Goal: Transaction & Acquisition: Purchase product/service

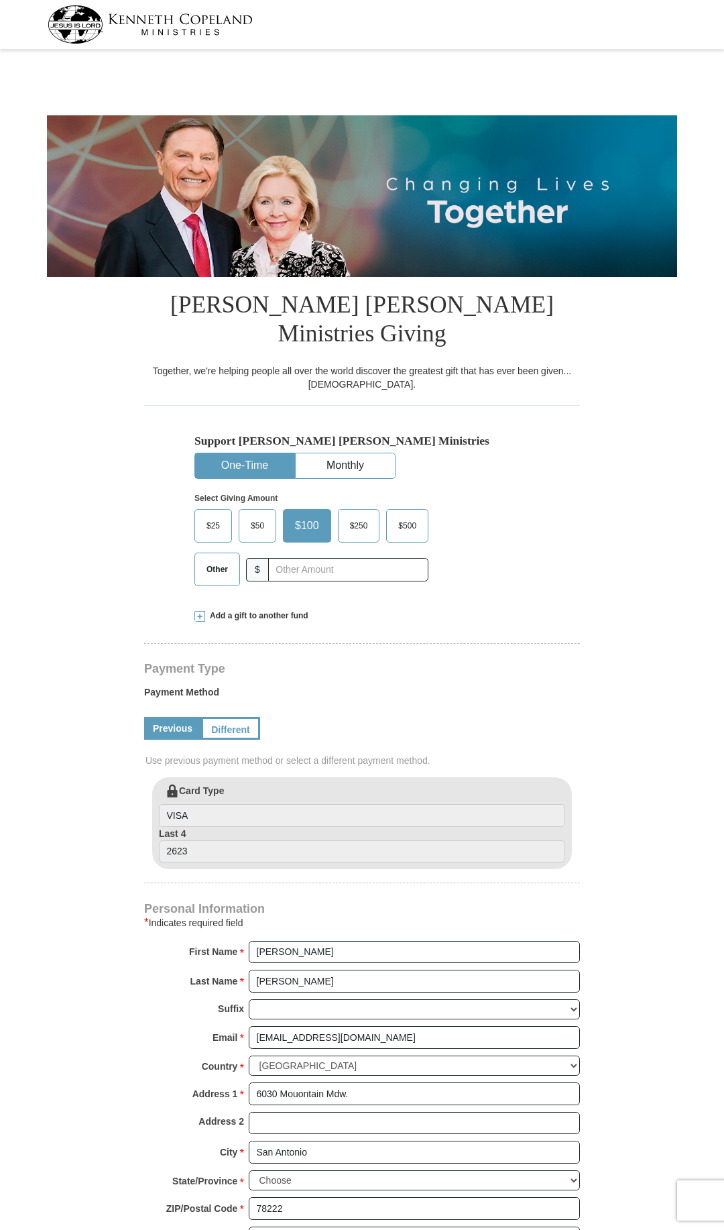
select select "[GEOGRAPHIC_DATA]"
click at [333, 558] on input "text" at bounding box center [348, 569] width 149 height 23
click at [332, 558] on input "text" at bounding box center [348, 569] width 149 height 23
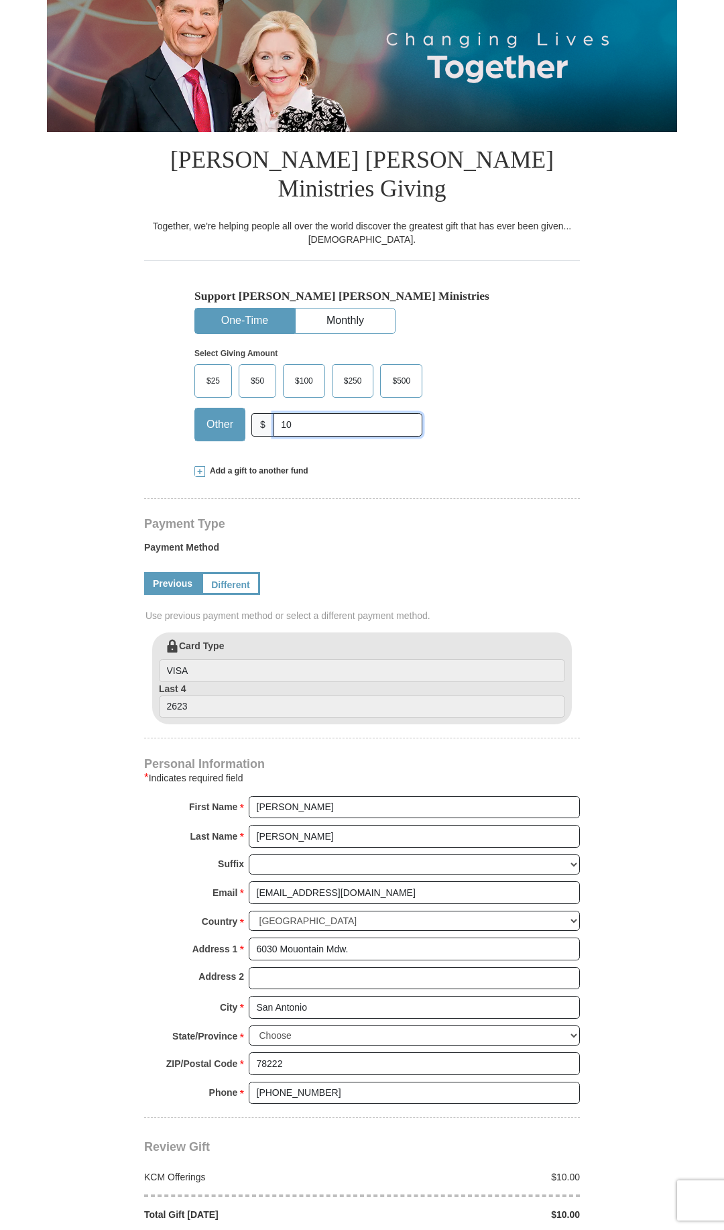
scroll to position [410, 0]
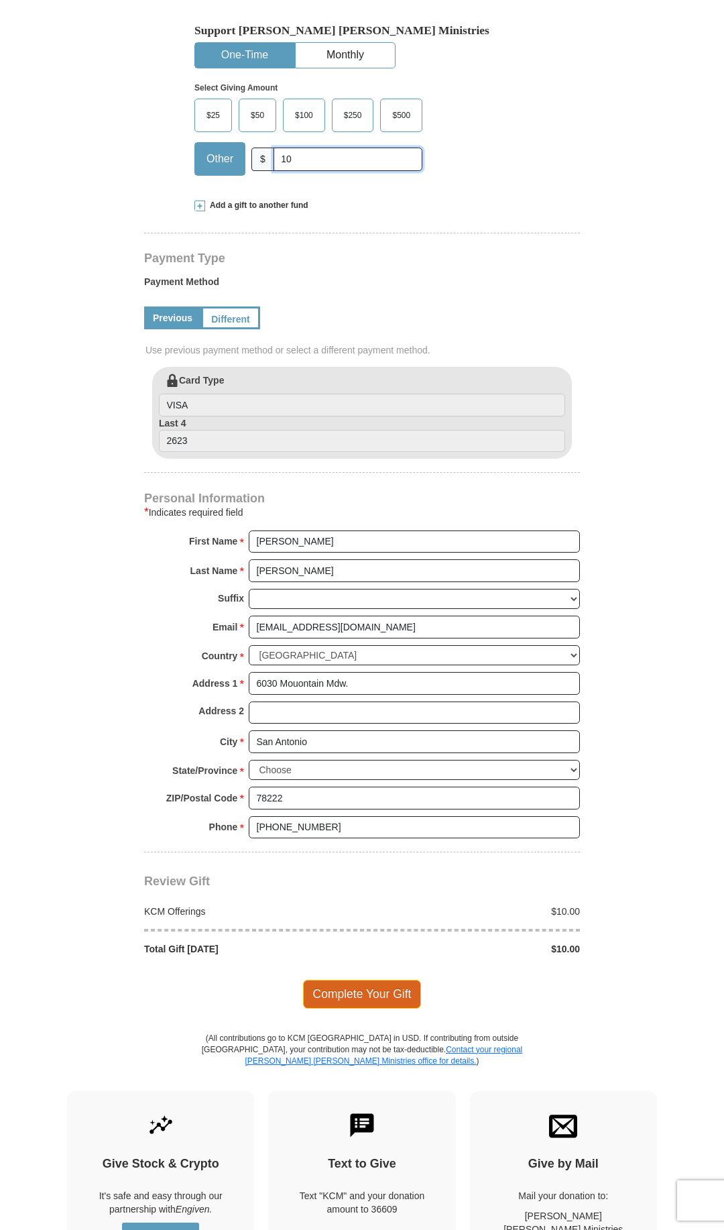
type input "10"
click at [401, 979] on span "Complete Your Gift" at bounding box center [362, 993] width 119 height 28
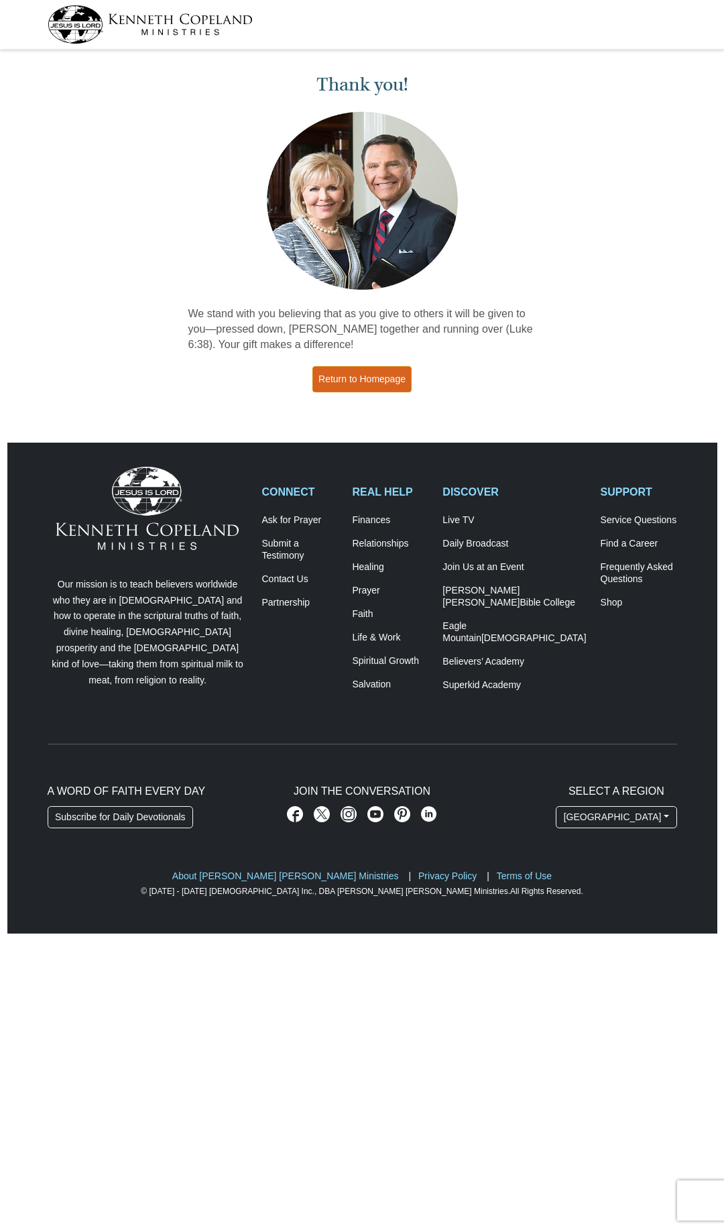
click at [373, 386] on link "Return to Homepage" at bounding box center [361, 379] width 99 height 26
